Goal: Answer question/provide support: Share knowledge or assist other users

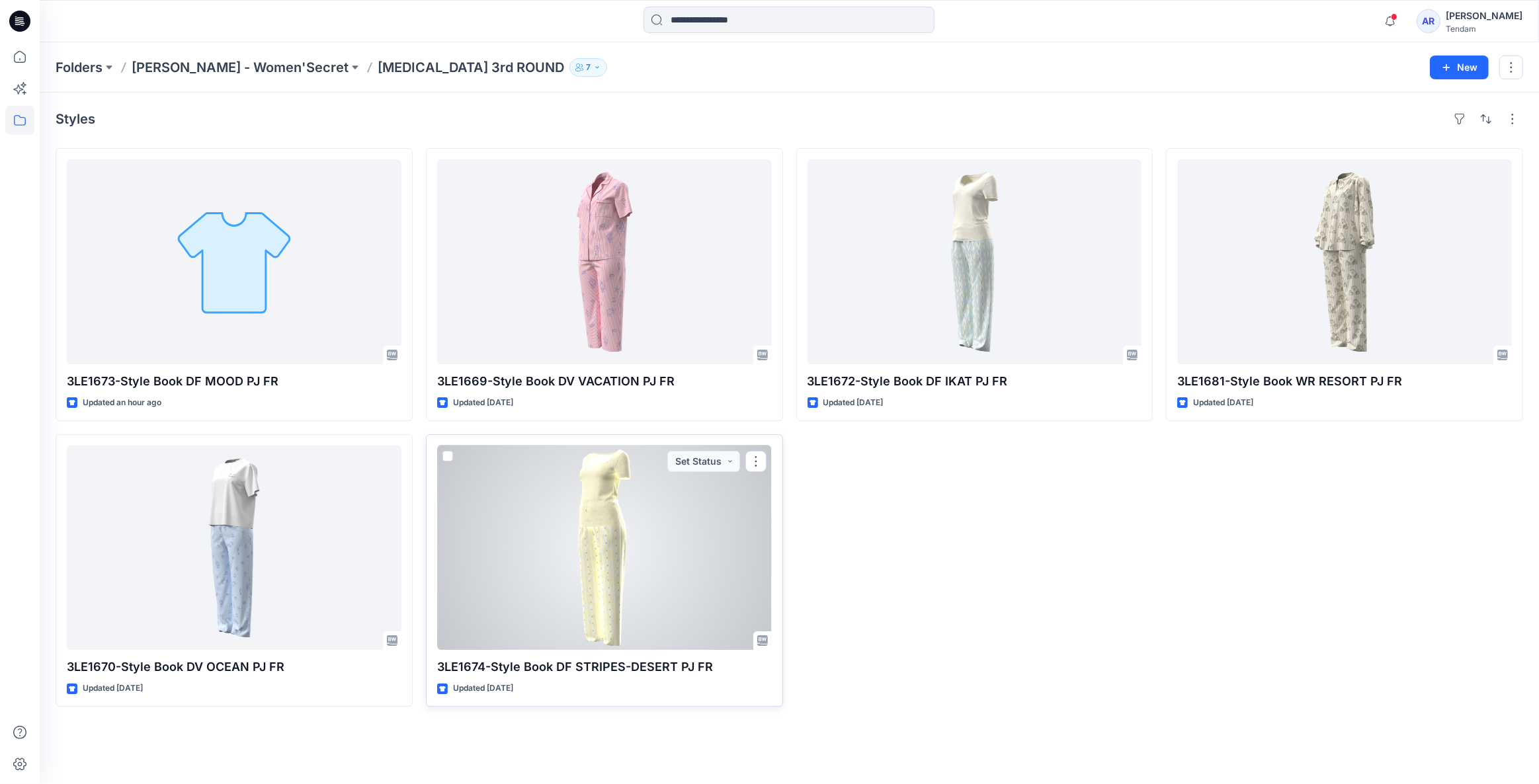
click at [662, 593] on div at bounding box center [604, 548] width 335 height 205
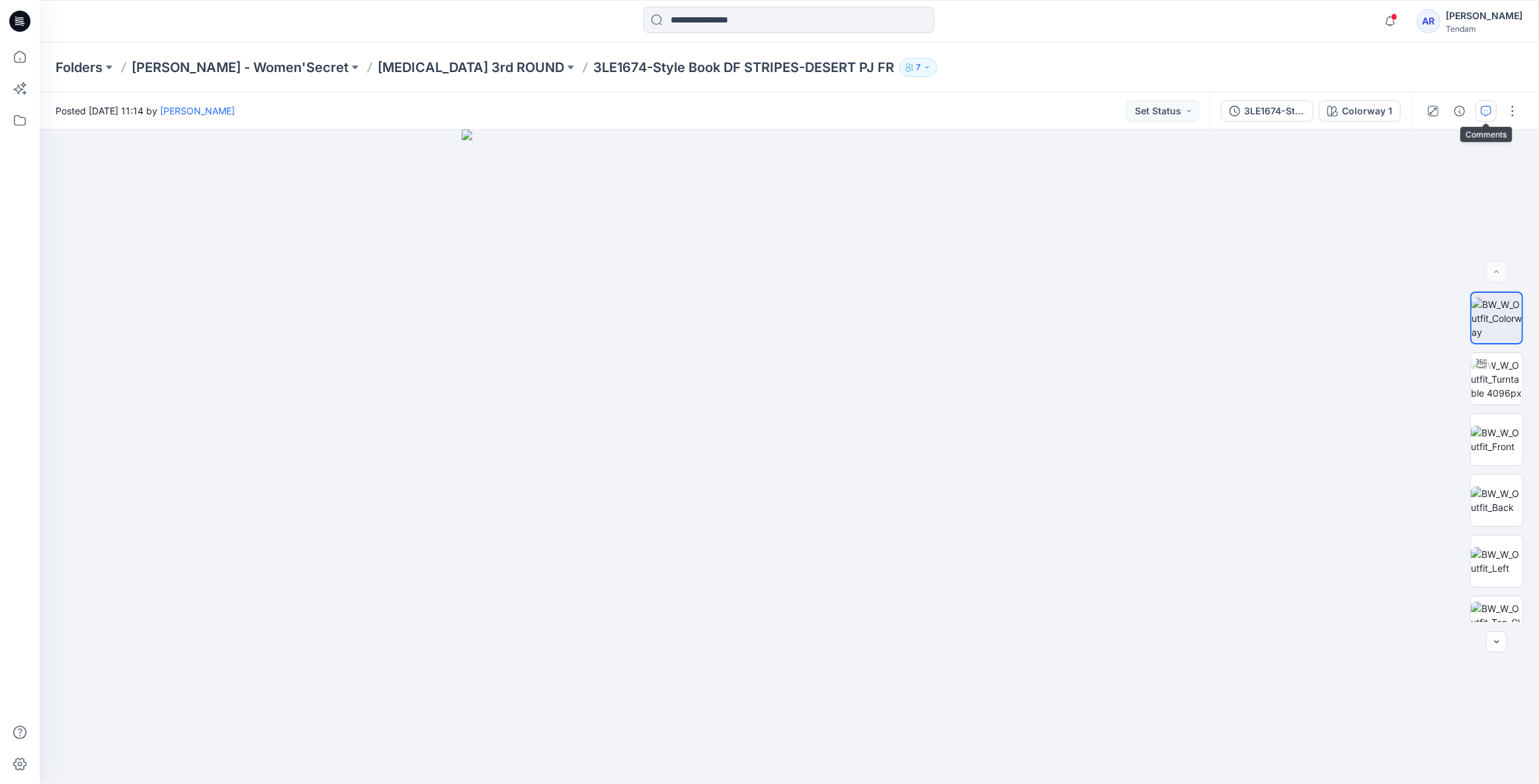
click at [1483, 113] on icon "button" at bounding box center [1485, 110] width 11 height 11
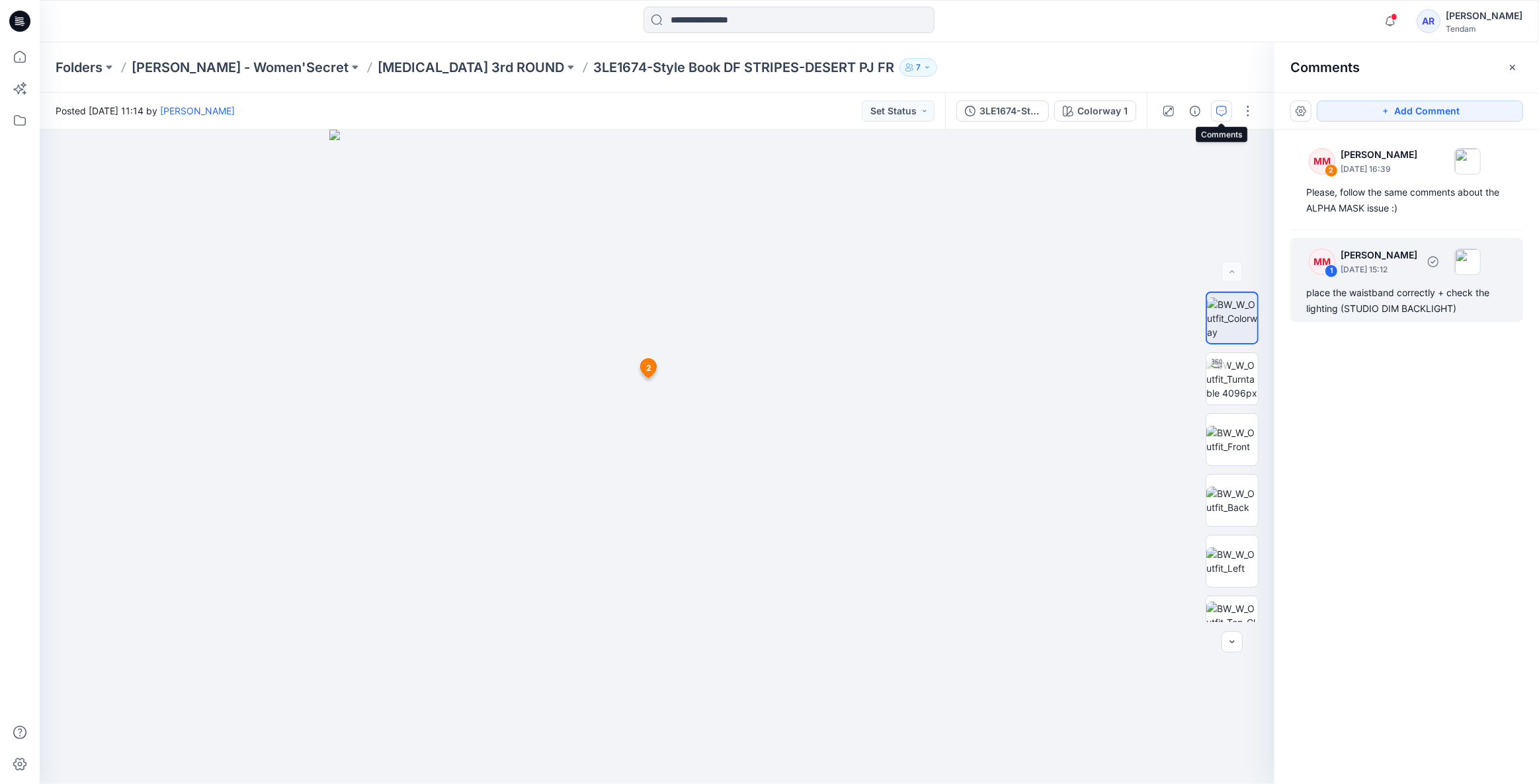
click at [1404, 299] on div "place the waistband correctly + check the lighting (STUDIO DIM BACKLIGHT)" at bounding box center [1407, 301] width 201 height 32
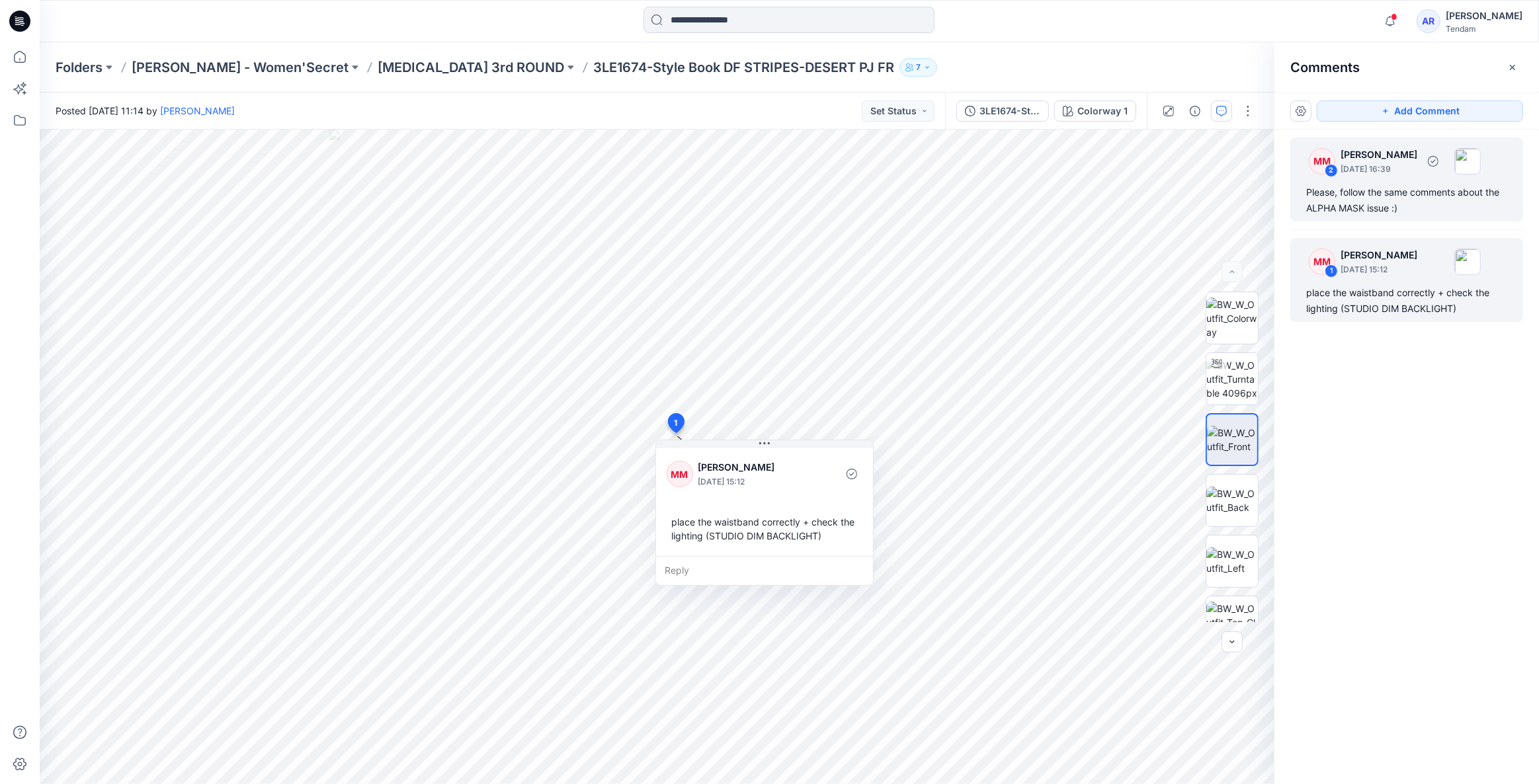
click at [1377, 191] on div "Please, follow the same comments about the ALPHA MASK issue :)" at bounding box center [1407, 200] width 201 height 32
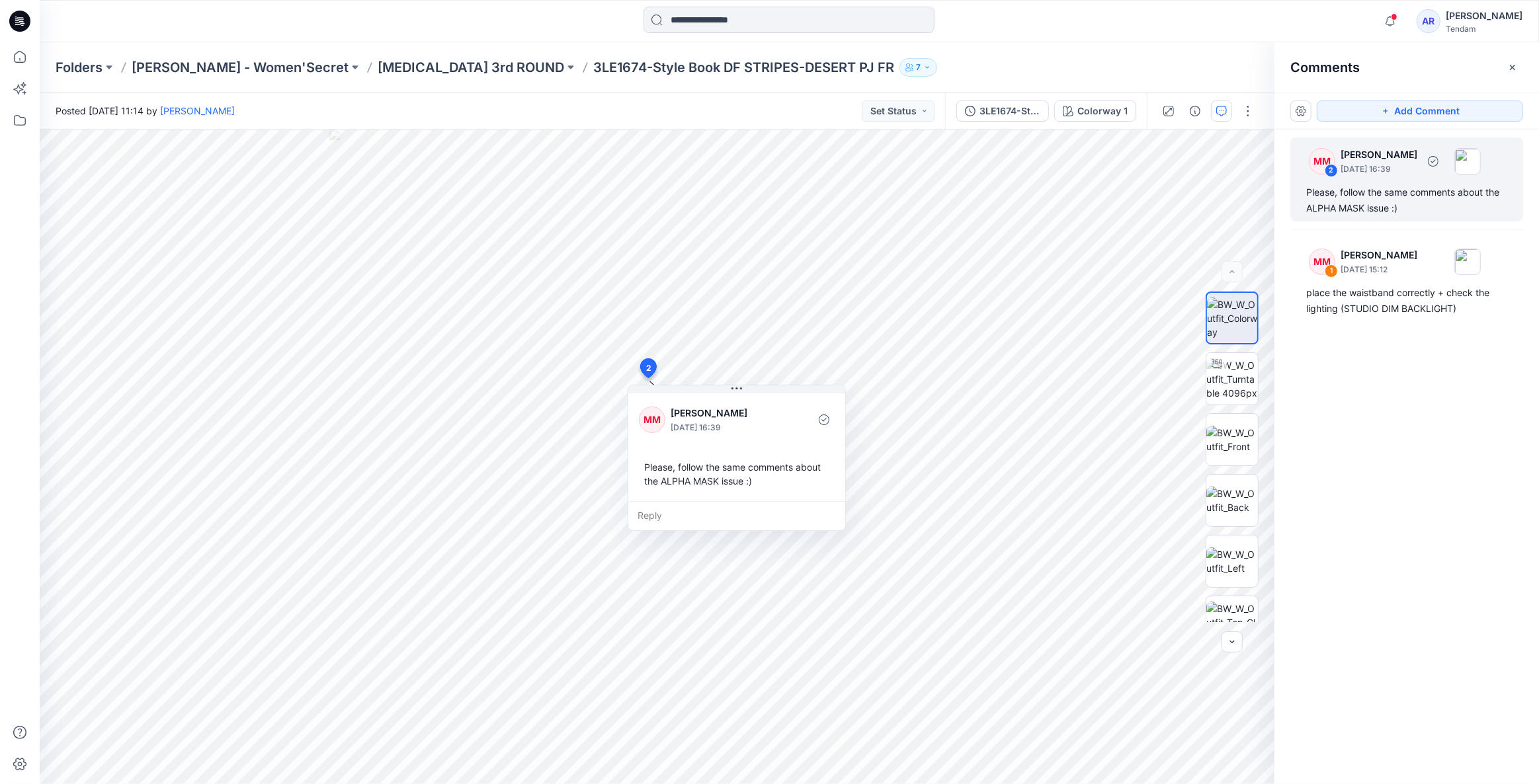
click at [1362, 196] on div "Please, follow the same comments about the ALPHA MASK issue :)" at bounding box center [1407, 200] width 201 height 32
click at [1338, 196] on div "Please, follow the same comments about the ALPHA MASK issue :)" at bounding box center [1407, 200] width 201 height 32
click at [1316, 195] on div "Please, follow the same comments about the ALPHA MASK issue :)" at bounding box center [1407, 200] width 201 height 32
click at [409, 70] on p "[MEDICAL_DATA] 3rd ROUND" at bounding box center [471, 67] width 187 height 19
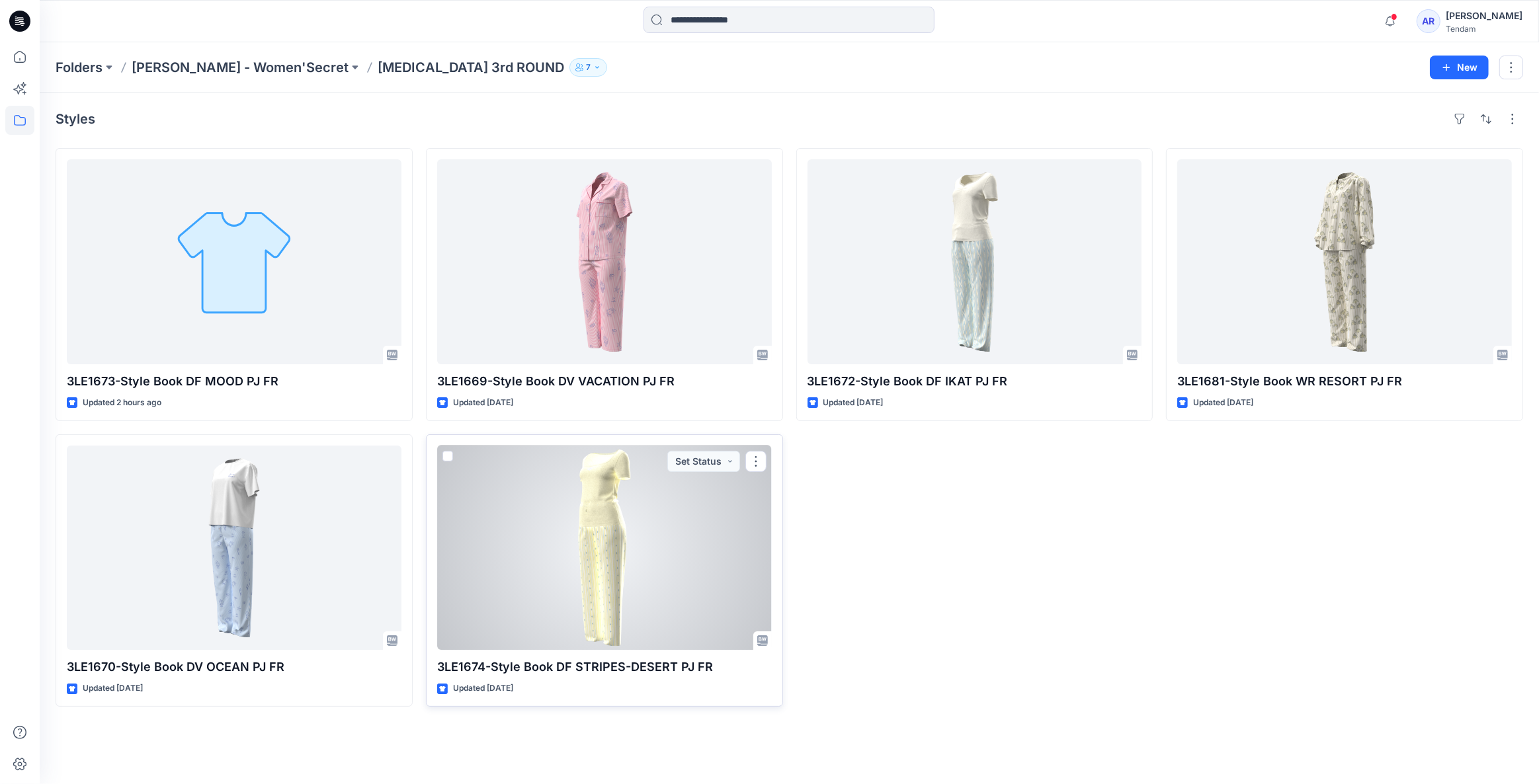
click at [549, 581] on div at bounding box center [604, 548] width 335 height 205
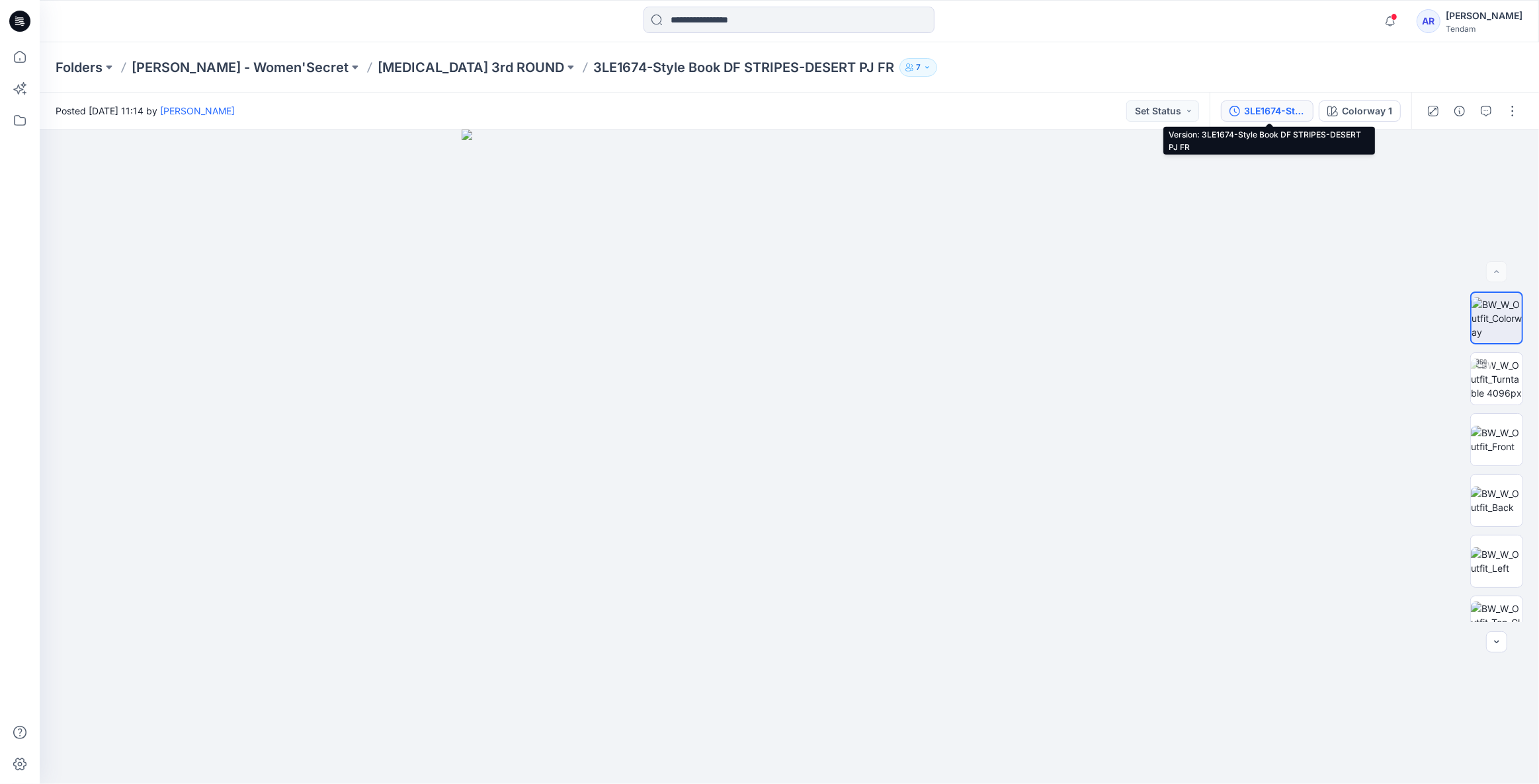
click at [1282, 116] on div "3LE1674-Style Book DF STRIPES-DESERT PJ FR" at bounding box center [1274, 110] width 61 height 15
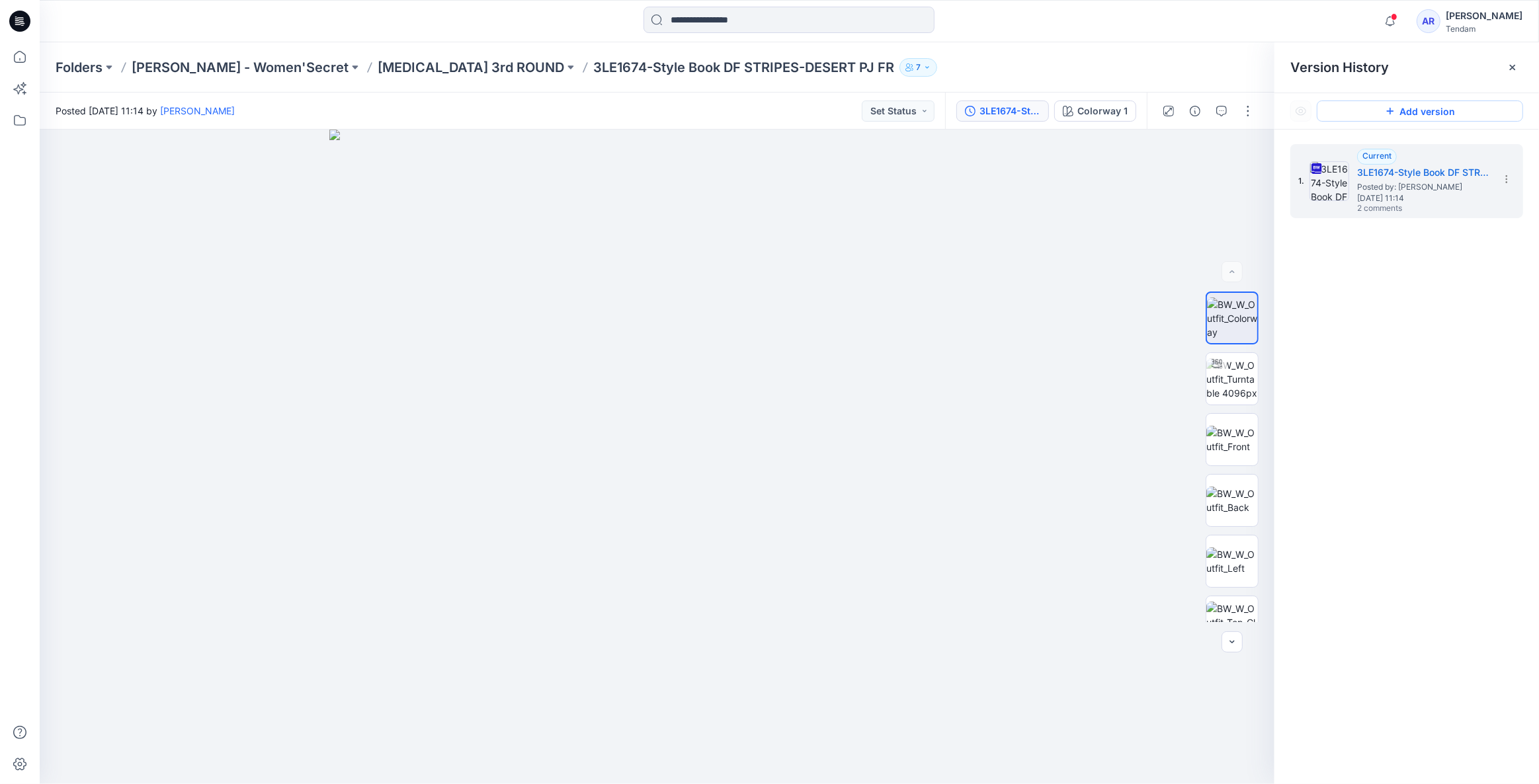
click at [1414, 105] on button "Add version" at bounding box center [1419, 111] width 206 height 21
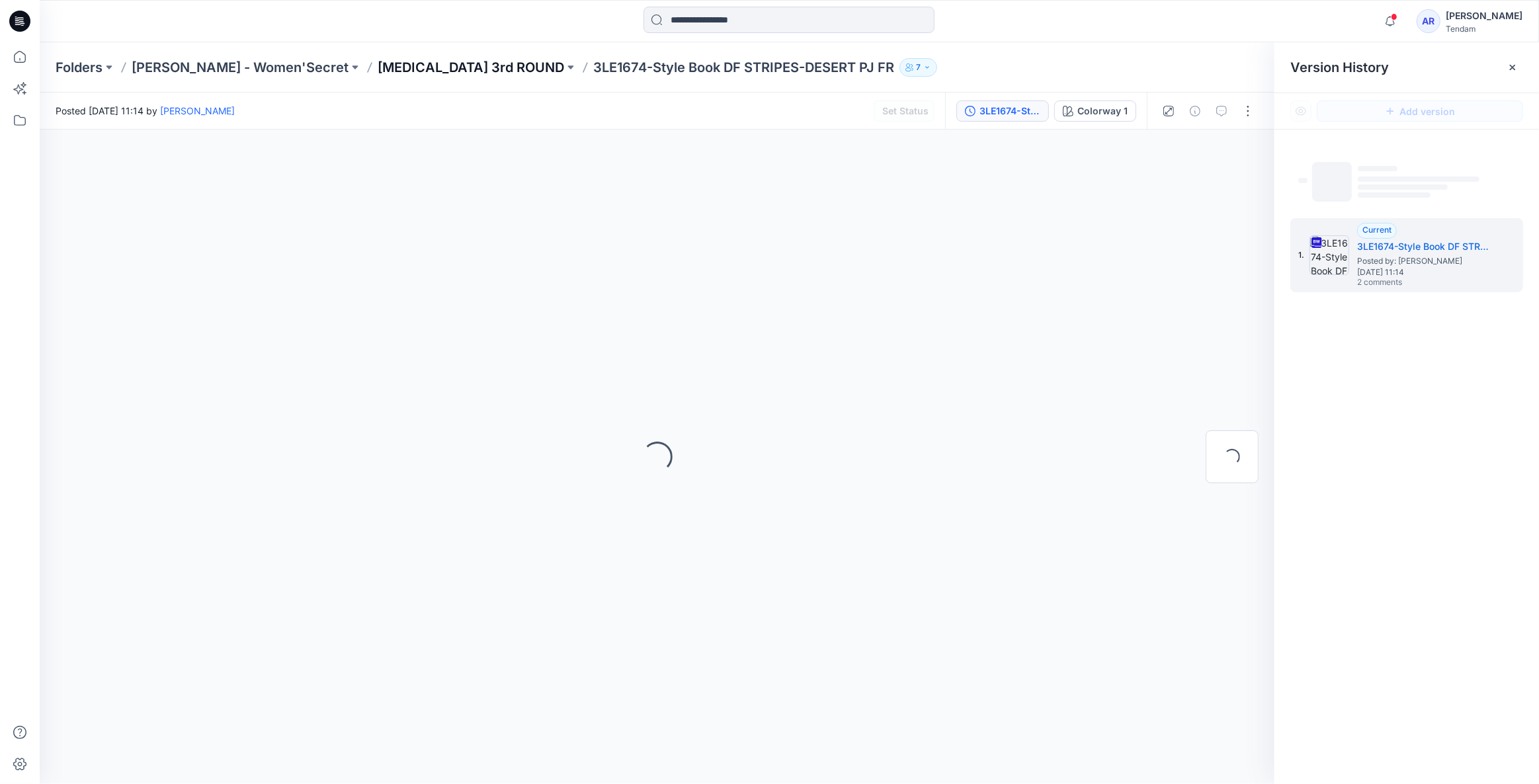
click at [378, 64] on p "[MEDICAL_DATA] 3rd ROUND" at bounding box center [471, 67] width 187 height 19
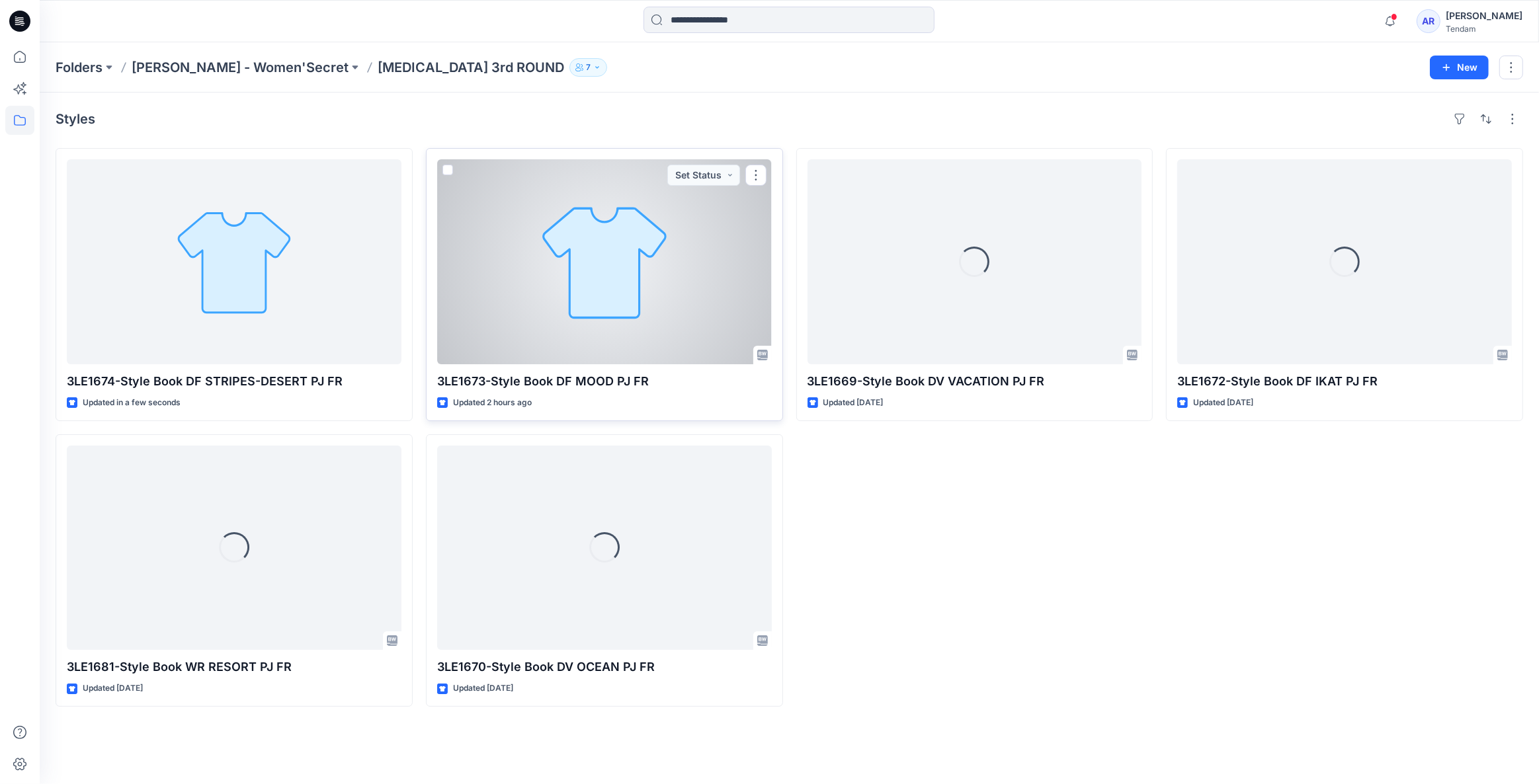
click at [559, 296] on div at bounding box center [604, 262] width 335 height 205
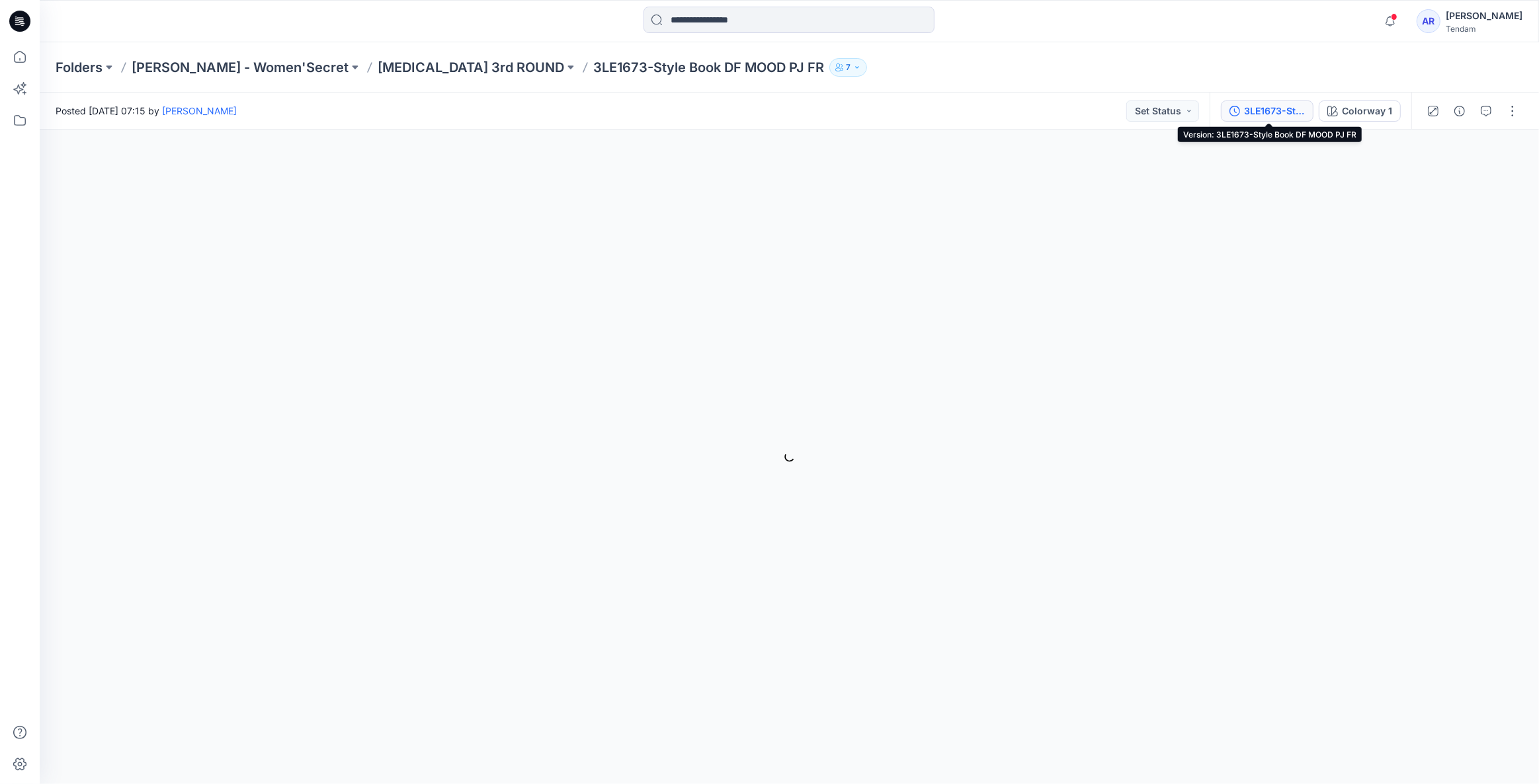
click at [1249, 108] on div "3LE1673-Style Book DF MOOD PJ FR" at bounding box center [1274, 110] width 61 height 15
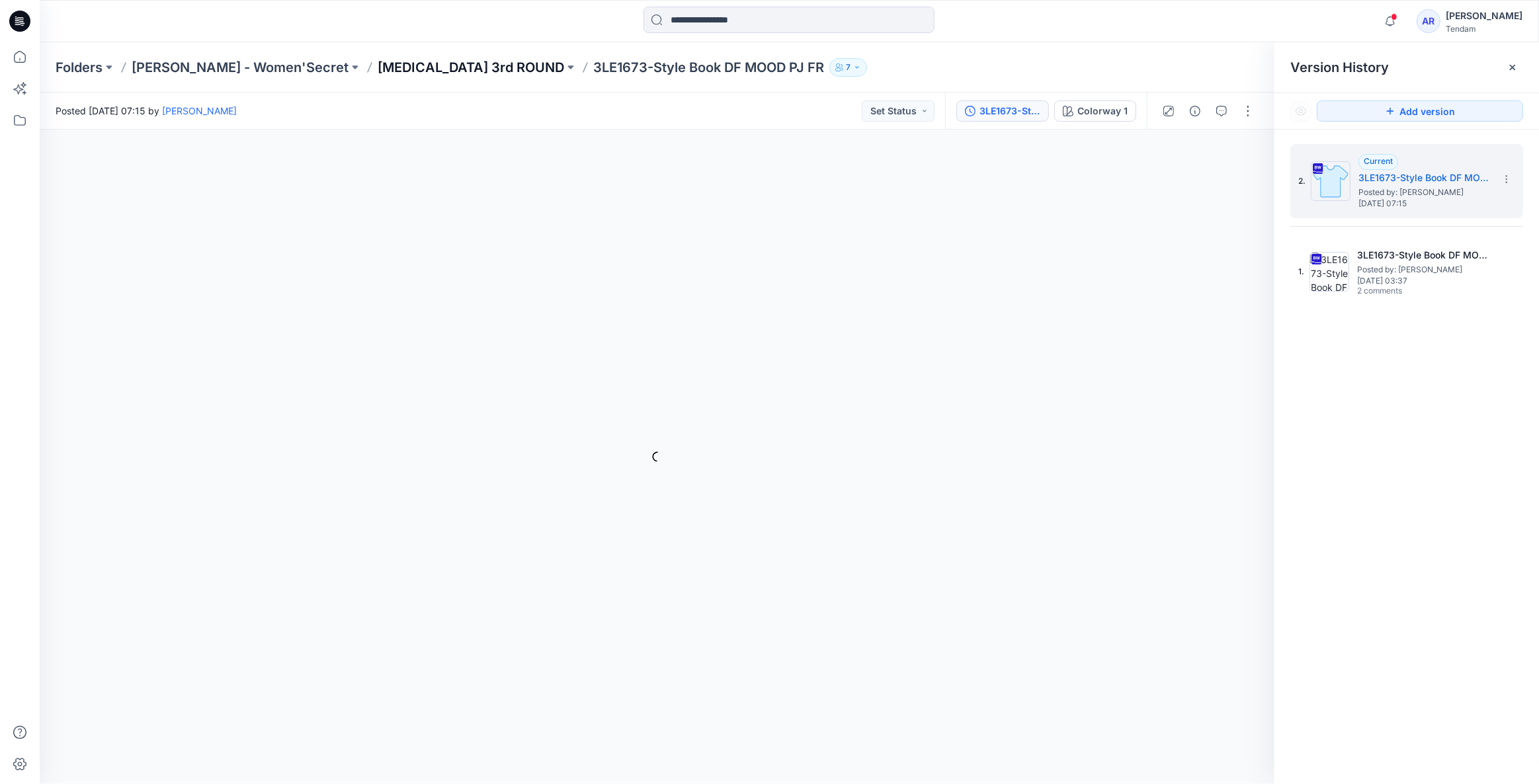
click at [378, 62] on p "[MEDICAL_DATA] 3rd ROUND" at bounding box center [471, 67] width 187 height 19
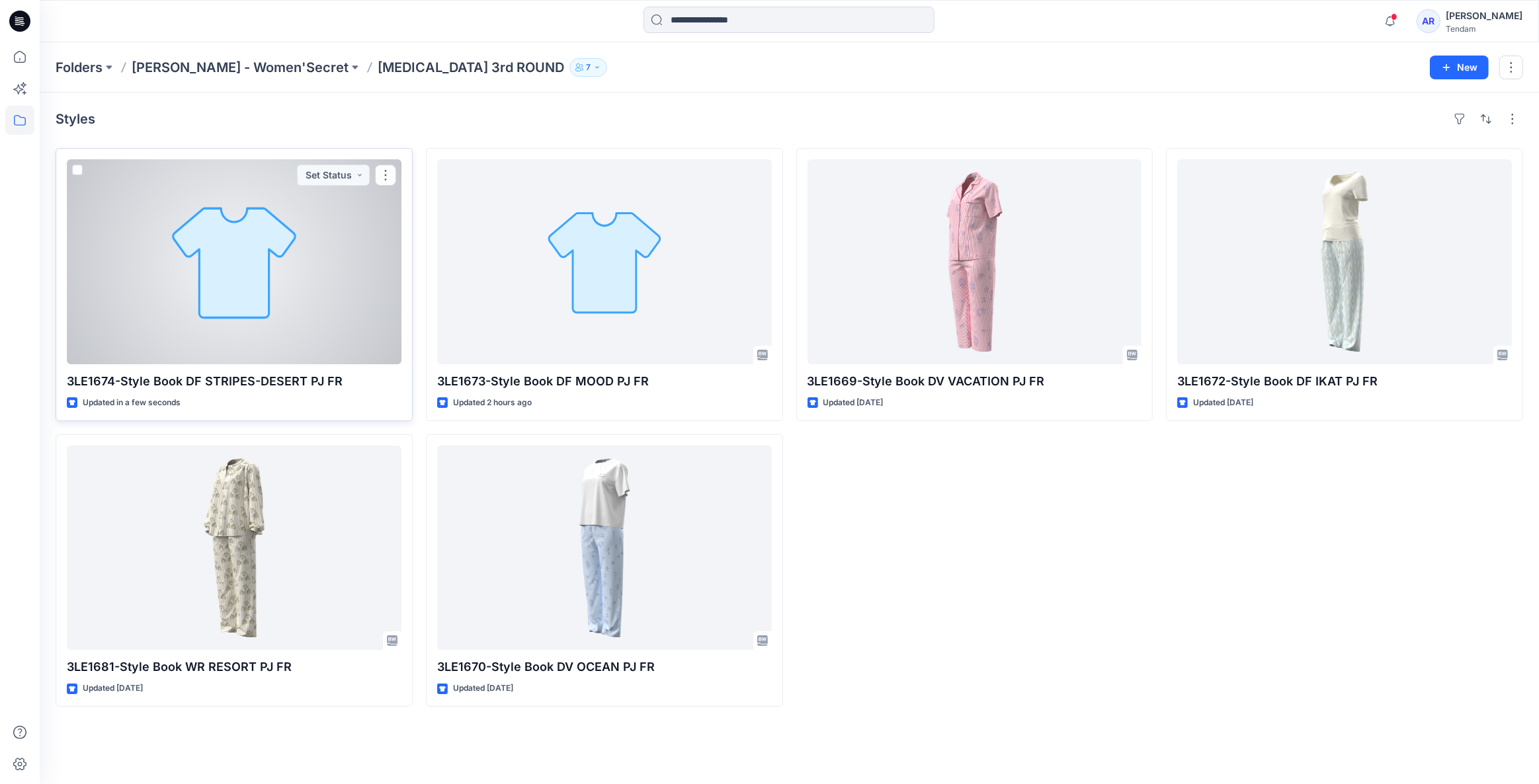
click at [309, 230] on div at bounding box center [233, 262] width 335 height 205
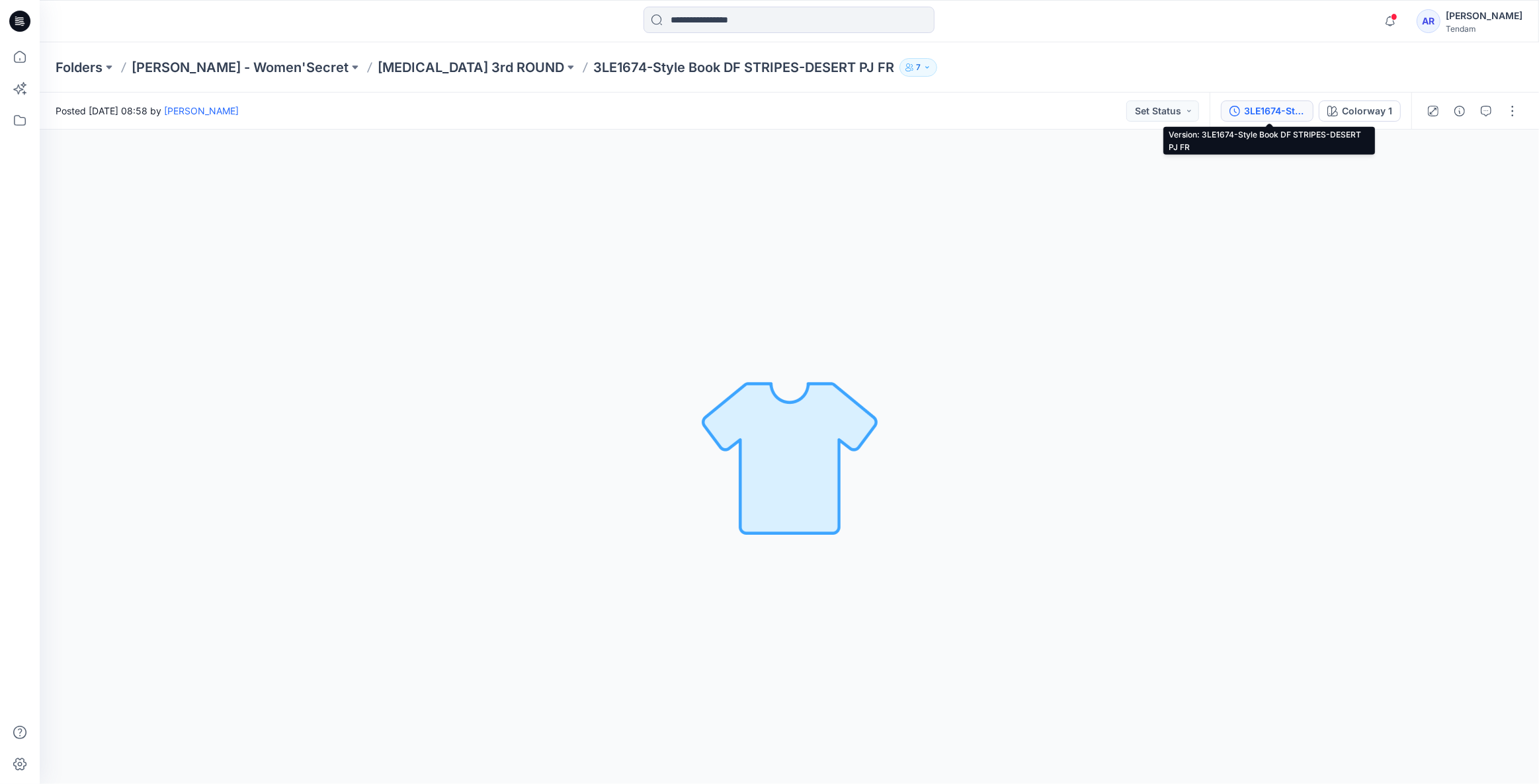
click at [1259, 111] on div "3LE1674-Style Book DF STRIPES-DESERT PJ FR" at bounding box center [1274, 110] width 61 height 15
